Goal: Information Seeking & Learning: Learn about a topic

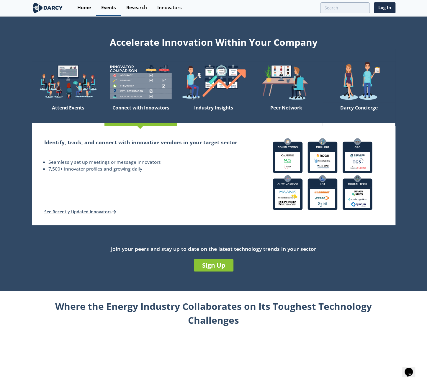
click at [107, 9] on div "Events" at bounding box center [108, 7] width 15 height 5
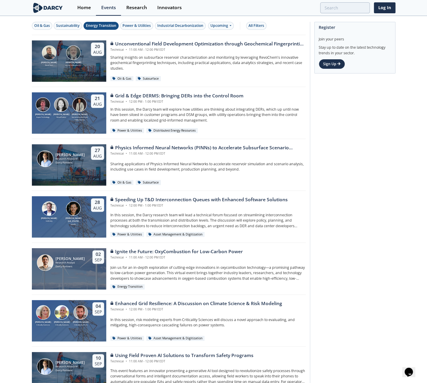
click at [107, 25] on div "Energy Transition" at bounding box center [101, 25] width 30 height 5
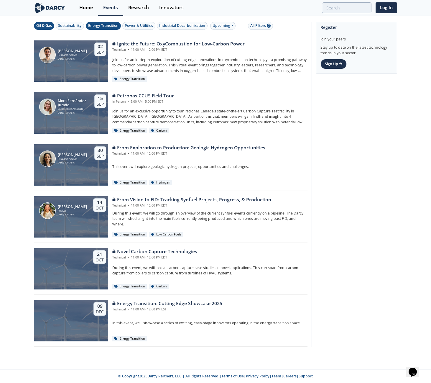
click at [41, 26] on div "Oil & Gas" at bounding box center [44, 25] width 16 height 5
